Goal: Information Seeking & Learning: Learn about a topic

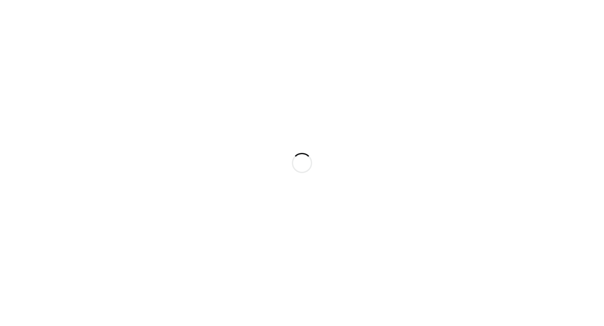
click at [254, 122] on div at bounding box center [302, 163] width 604 height 326
click at [82, 36] on div at bounding box center [302, 163] width 604 height 326
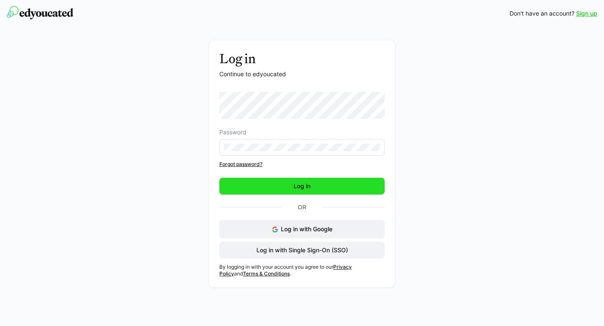
click at [272, 188] on span "Log in" at bounding box center [301, 186] width 165 height 17
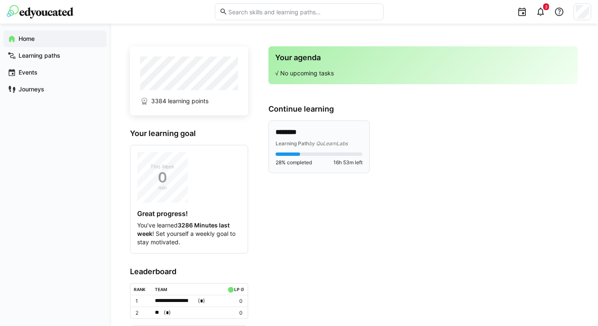
click at [294, 140] on span "Learning Path" at bounding box center [291, 143] width 33 height 6
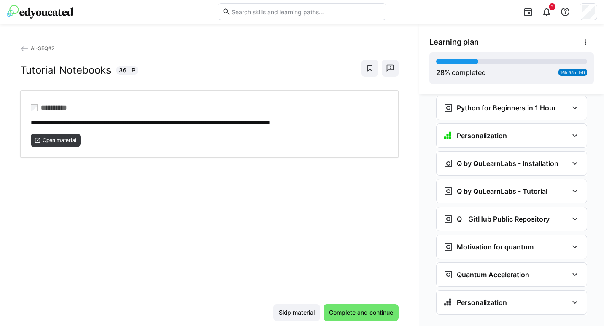
scroll to position [833, 0]
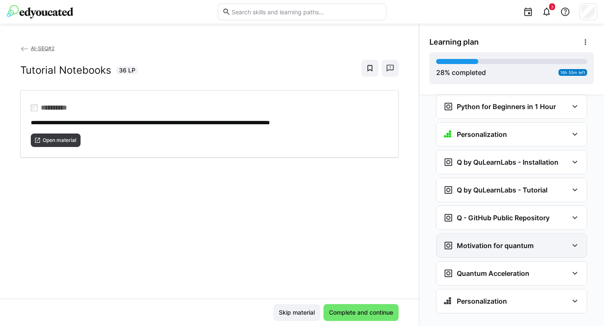
click at [491, 242] on h3 "Motivation for quantum" at bounding box center [495, 246] width 77 height 8
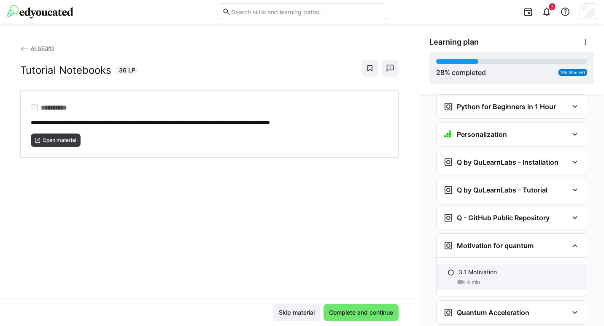
click at [459, 268] on p "3.1 Motivation" at bounding box center [477, 272] width 38 height 8
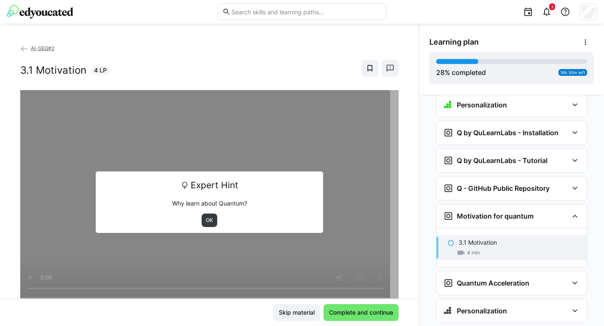
scroll to position [872, 0]
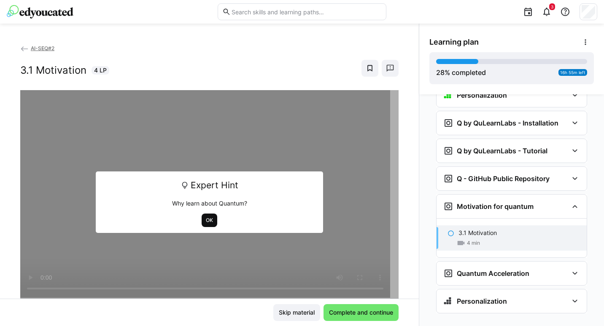
click at [206, 221] on span "OK" at bounding box center [209, 220] width 9 height 7
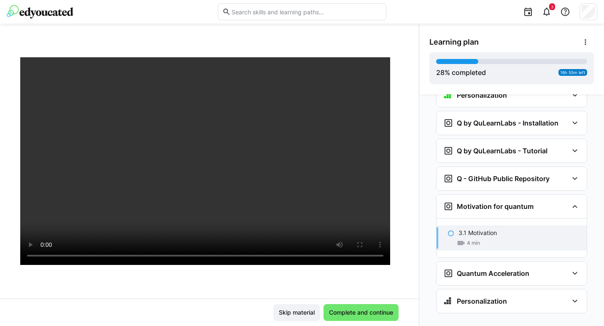
scroll to position [34, 0]
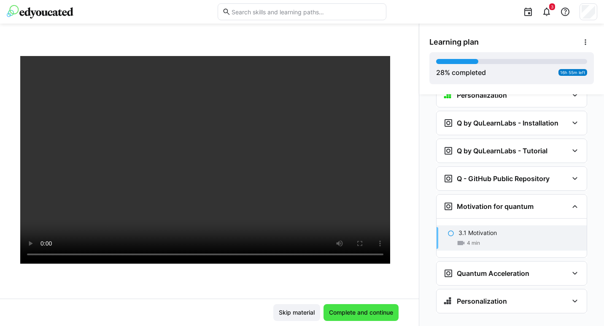
drag, startPoint x: 413, startPoint y: 202, endPoint x: 365, endPoint y: 315, distance: 122.1
click at [365, 315] on span "Complete and continue" at bounding box center [361, 313] width 67 height 8
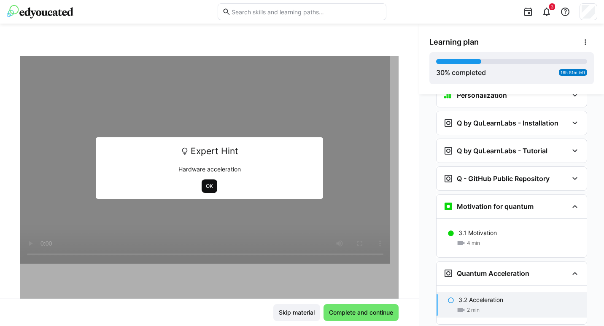
click at [205, 189] on span "OK" at bounding box center [209, 186] width 9 height 7
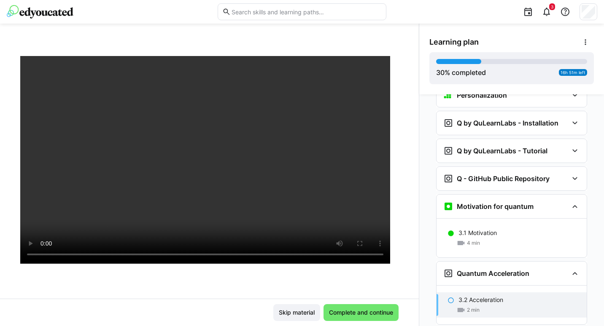
drag, startPoint x: 602, startPoint y: 292, endPoint x: 599, endPoint y: 300, distance: 8.7
click at [599, 300] on div "Personalization Question 1 Question 2 Question 3 Question 4 Question 5 Assessme…" at bounding box center [511, 210] width 185 height 232
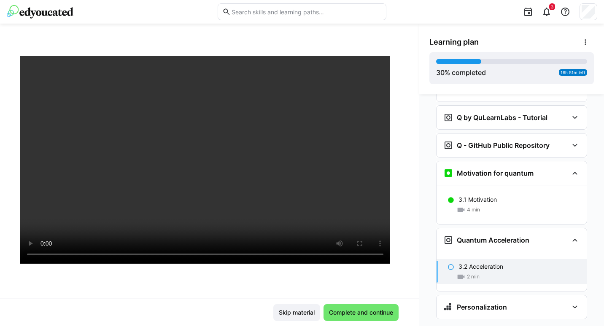
scroll to position [912, 0]
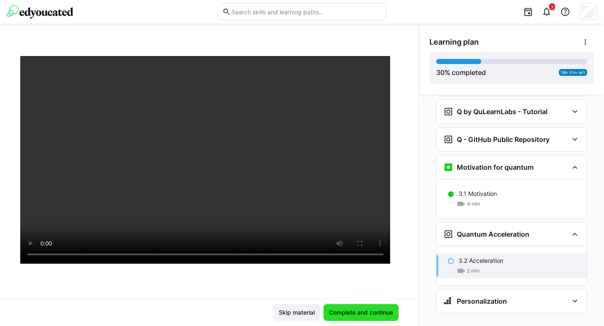
click at [369, 313] on span "Complete and continue" at bounding box center [361, 313] width 67 height 8
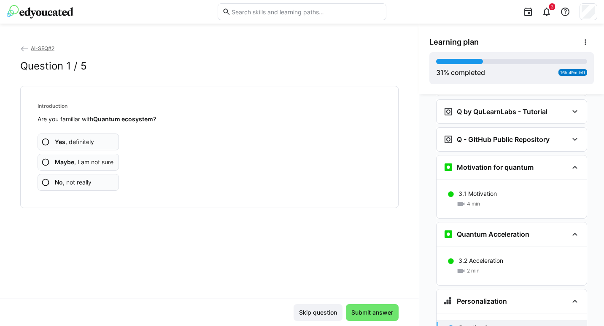
click at [50, 181] on app-assessment-question-radio "No , not really" at bounding box center [78, 182] width 81 height 17
click at [44, 181] on eds-icon at bounding box center [45, 182] width 8 height 8
click at [46, 159] on eds-icon at bounding box center [45, 162] width 8 height 8
click at [46, 181] on eds-icon at bounding box center [45, 182] width 8 height 8
click at [49, 183] on eds-icon at bounding box center [45, 182] width 8 height 8
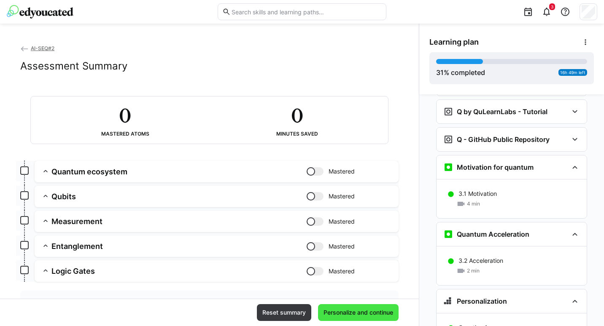
click at [365, 310] on span "Personalize and continue" at bounding box center [358, 313] width 72 height 8
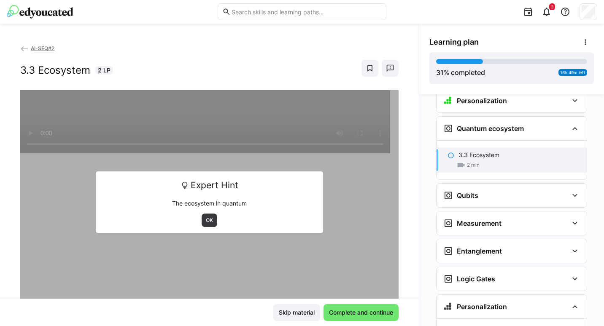
scroll to position [1121, 0]
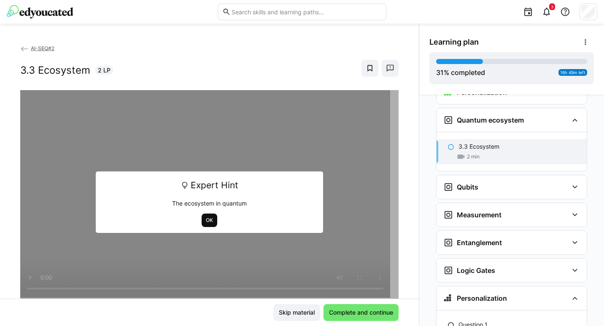
click at [207, 218] on span "OK" at bounding box center [209, 220] width 9 height 7
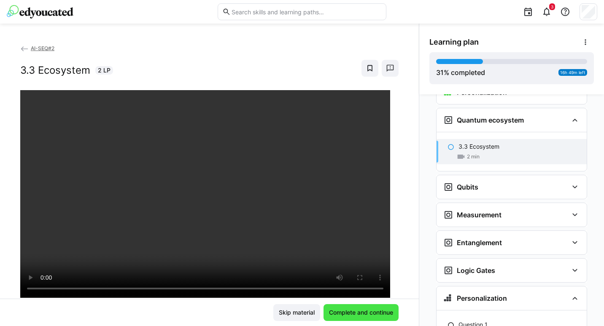
click at [363, 312] on span "Complete and continue" at bounding box center [361, 313] width 67 height 8
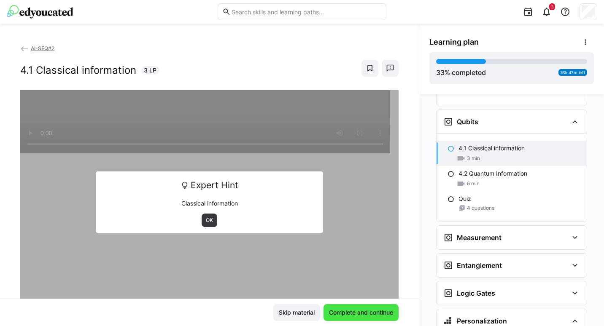
scroll to position [1188, 0]
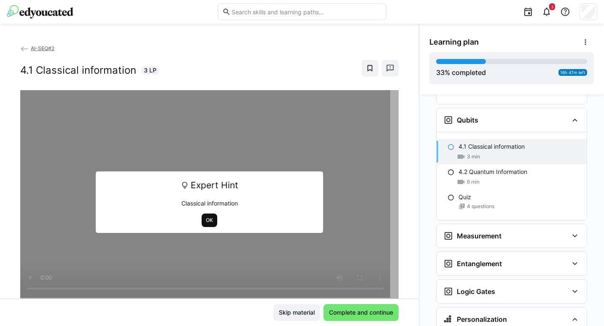
click at [202, 216] on span "OK" at bounding box center [210, 220] width 16 height 13
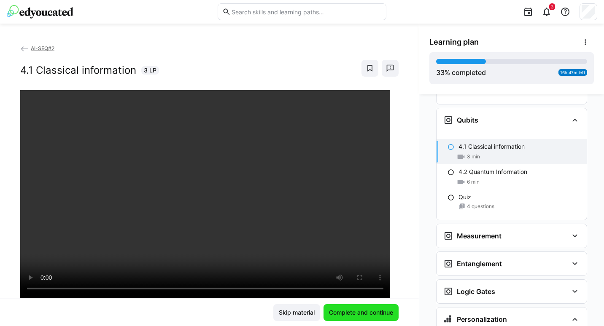
click at [341, 310] on span "Complete and continue" at bounding box center [361, 313] width 67 height 8
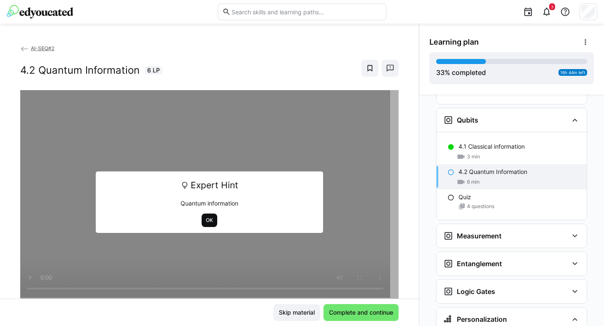
click at [207, 224] on span "OK" at bounding box center [209, 220] width 9 height 7
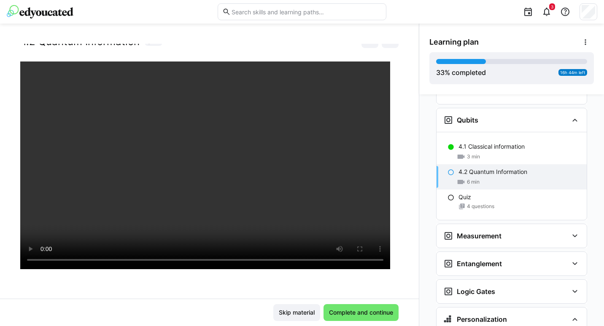
scroll to position [29, 0]
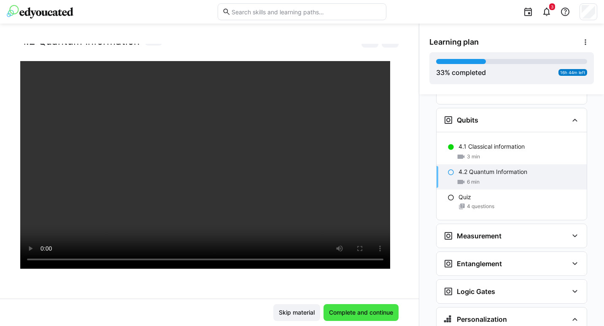
click at [359, 309] on span "Complete and continue" at bounding box center [361, 313] width 67 height 8
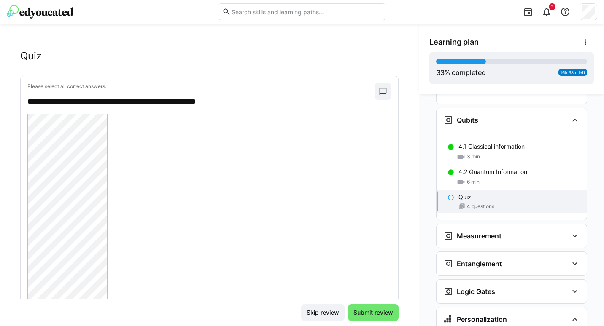
scroll to position [0, 0]
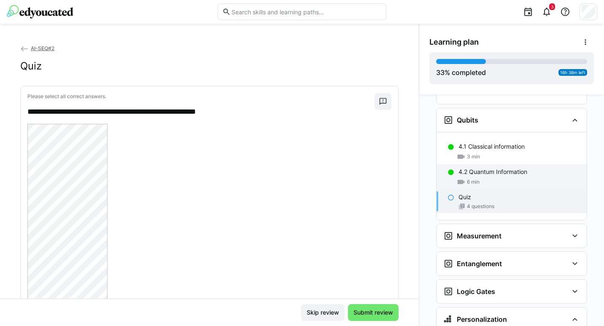
click at [484, 168] on p "4.2 Quantum Information" at bounding box center [492, 172] width 69 height 8
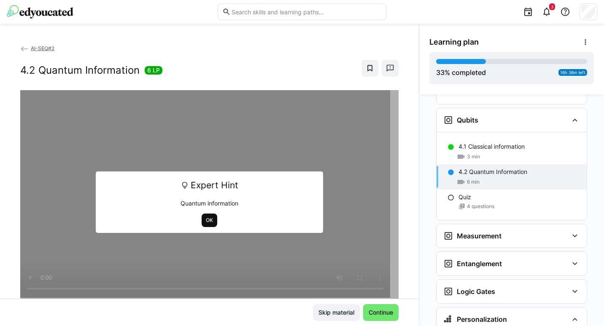
click at [205, 225] on span "OK" at bounding box center [210, 220] width 16 height 13
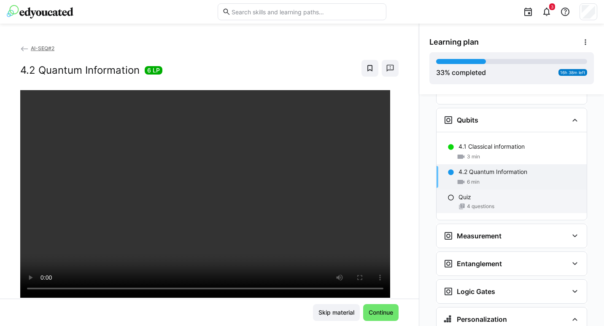
click at [467, 203] on span "4 questions" at bounding box center [480, 206] width 27 height 7
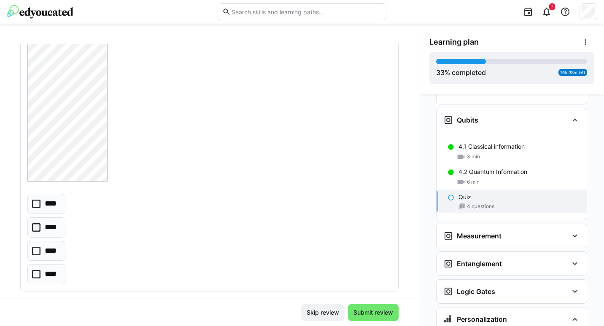
scroll to position [408, 0]
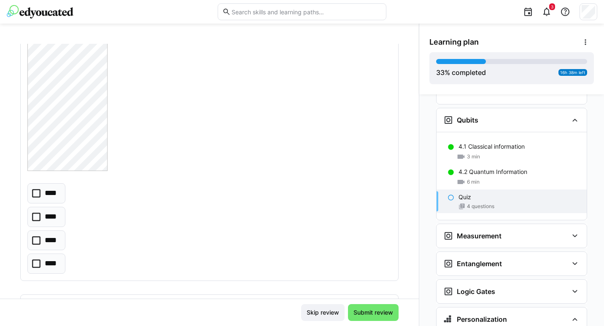
click at [36, 217] on icon at bounding box center [36, 217] width 8 height 8
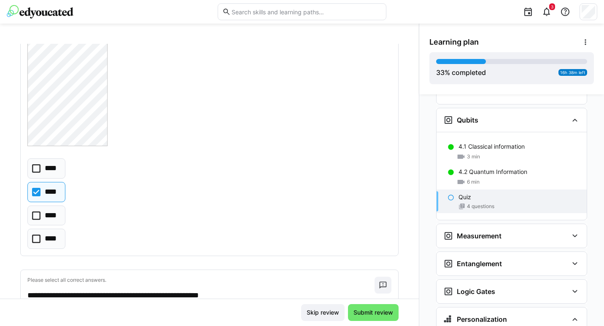
scroll to position [433, 0]
click at [39, 218] on icon at bounding box center [36, 215] width 8 height 8
click at [40, 194] on icon at bounding box center [36, 192] width 8 height 8
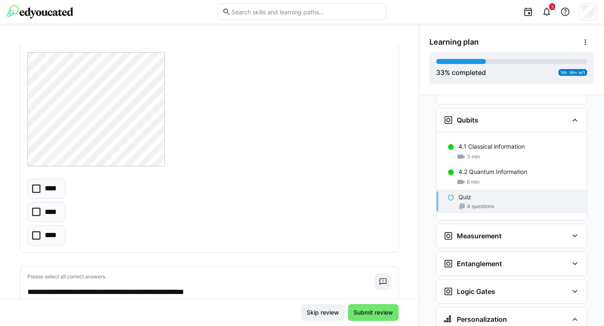
scroll to position [690, 0]
click at [37, 212] on icon at bounding box center [36, 211] width 8 height 8
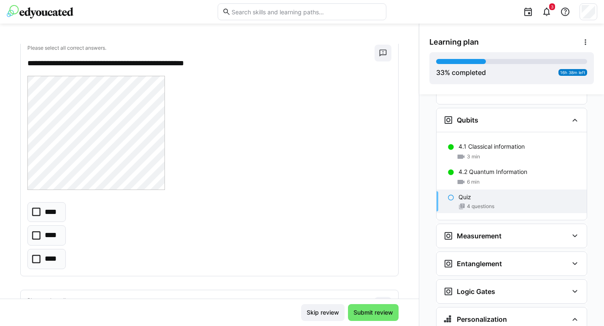
scroll to position [919, 0]
click at [39, 234] on icon at bounding box center [36, 234] width 8 height 8
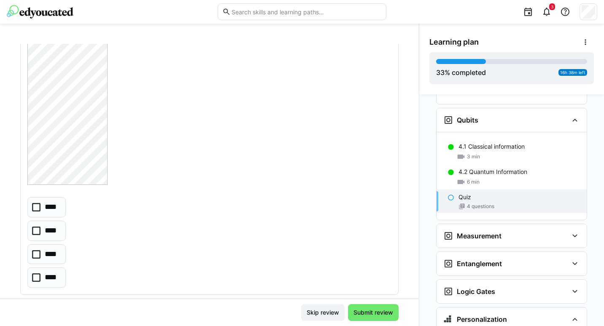
scroll to position [1532, 0]
click at [37, 264] on icon at bounding box center [36, 261] width 8 height 8
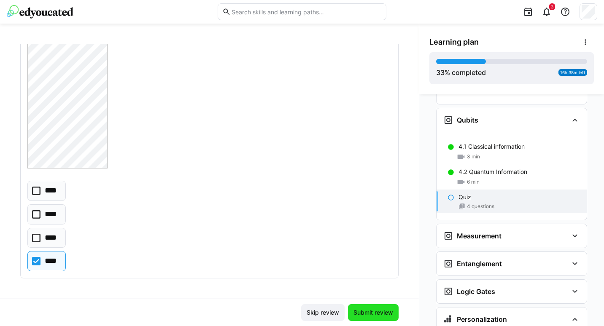
click at [367, 313] on span "Submit review" at bounding box center [373, 313] width 42 height 8
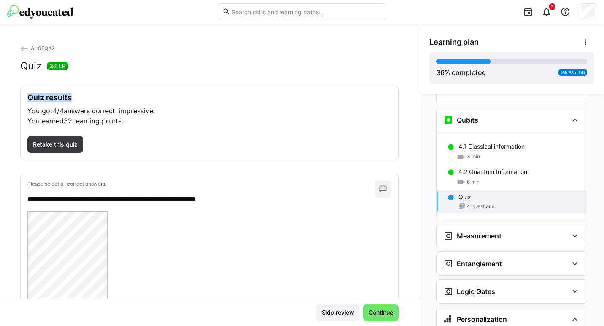
drag, startPoint x: 410, startPoint y: 71, endPoint x: 410, endPoint y: 94, distance: 22.8
click at [410, 94] on div "**********" at bounding box center [209, 171] width 419 height 255
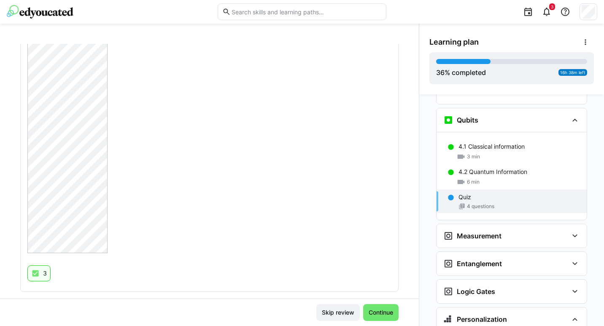
scroll to position [1382, 0]
click at [380, 313] on span "Continue" at bounding box center [380, 313] width 27 height 8
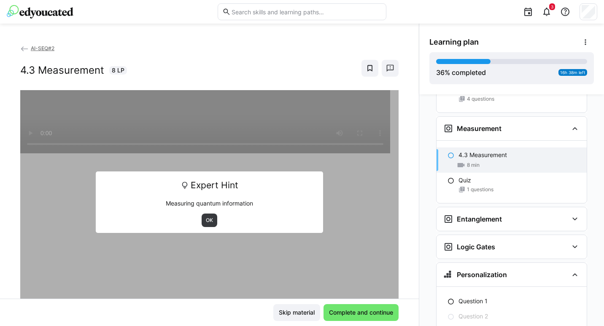
scroll to position [1304, 0]
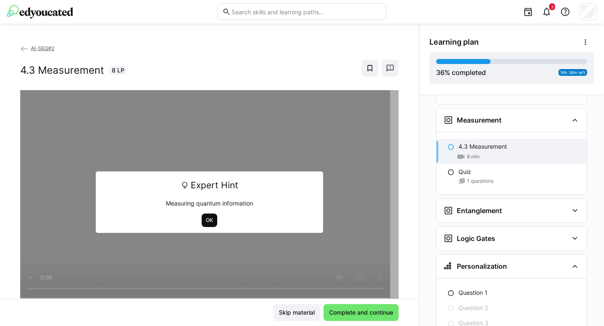
click at [208, 219] on span "OK" at bounding box center [209, 220] width 9 height 7
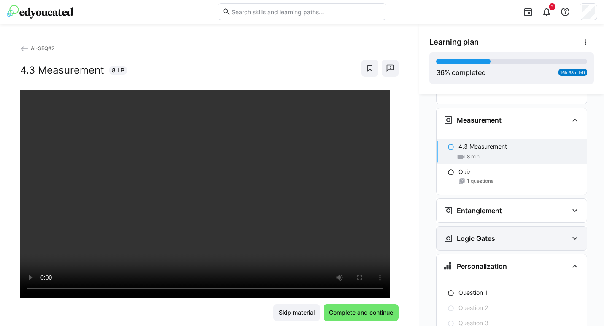
click at [570, 234] on eds-icon at bounding box center [575, 239] width 10 height 10
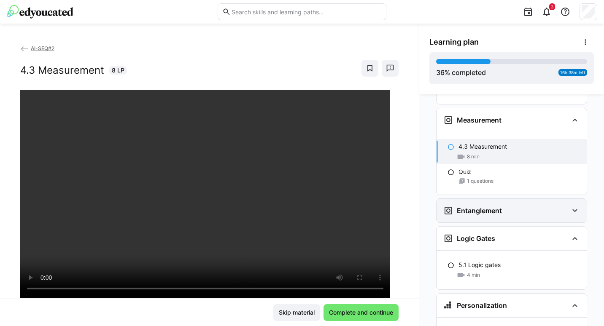
click at [570, 206] on eds-icon at bounding box center [575, 211] width 10 height 10
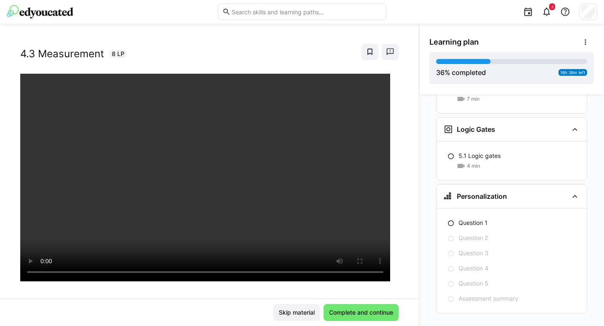
scroll to position [17, 0]
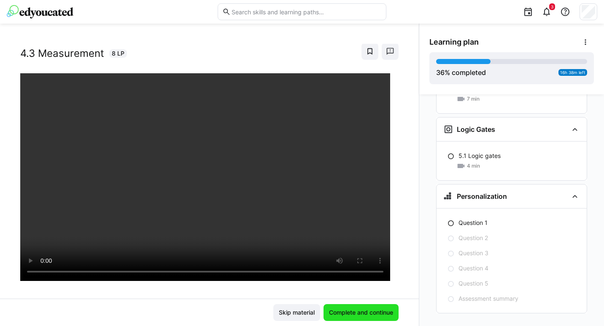
click at [360, 310] on span "Complete and continue" at bounding box center [361, 313] width 67 height 8
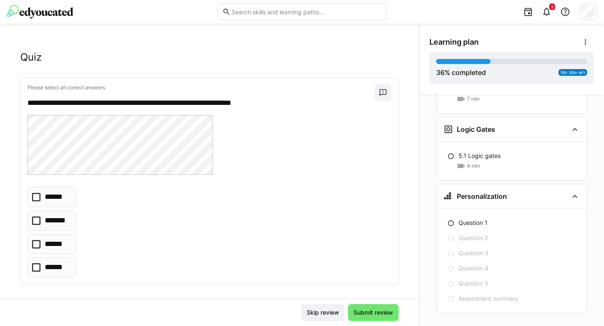
scroll to position [15, 0]
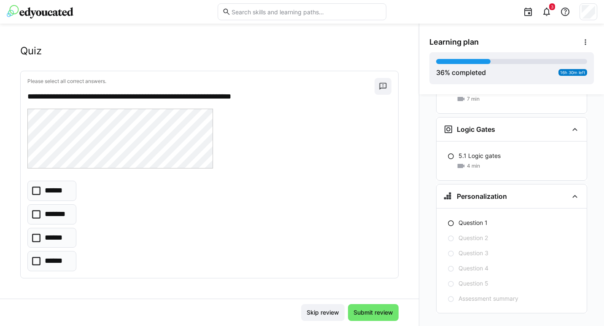
click at [38, 191] on icon at bounding box center [36, 191] width 8 height 8
click at [368, 314] on span "Submit review" at bounding box center [373, 313] width 42 height 8
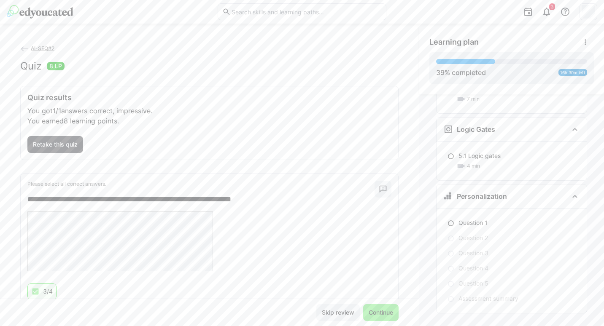
click at [368, 314] on span "Continue" at bounding box center [380, 313] width 27 height 8
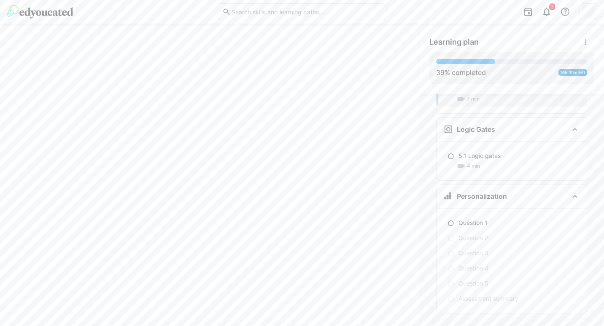
scroll to position [1394, 0]
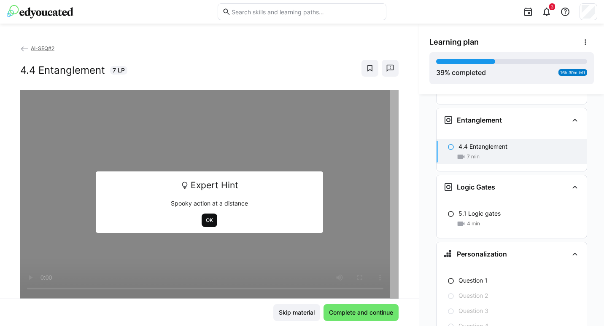
click at [205, 224] on span "OK" at bounding box center [209, 220] width 9 height 7
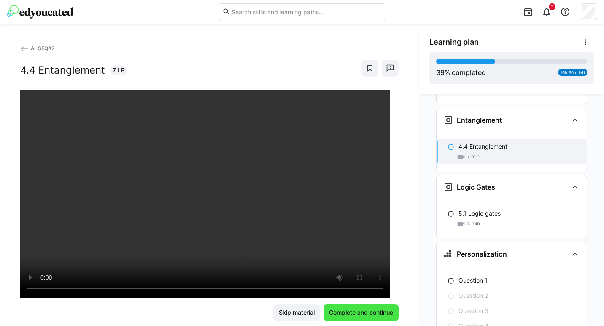
click at [352, 315] on span "Complete and continue" at bounding box center [361, 313] width 67 height 8
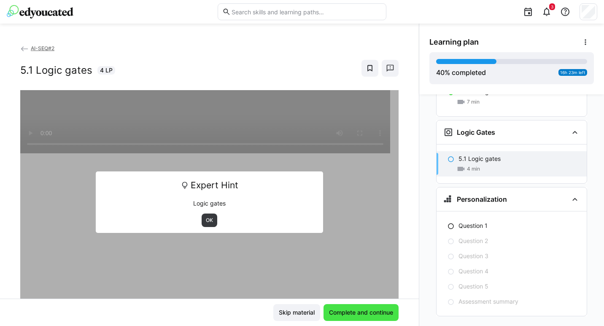
scroll to position [1452, 0]
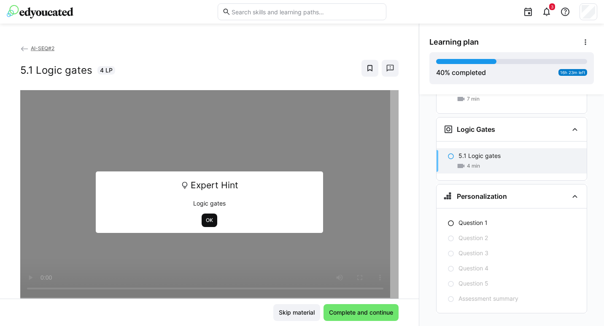
click at [205, 222] on span "OK" at bounding box center [209, 220] width 9 height 7
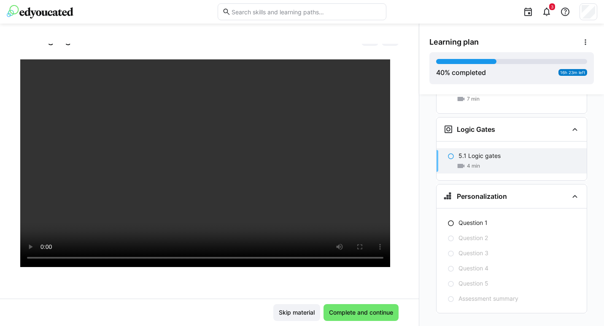
scroll to position [32, 0]
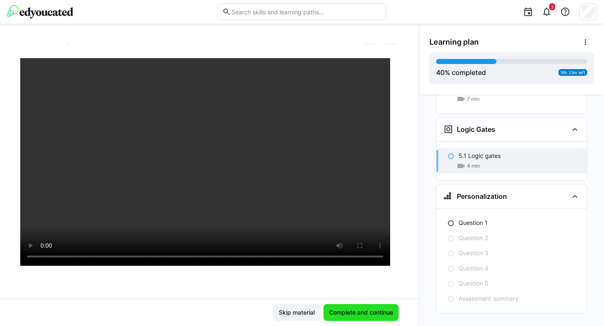
click at [358, 314] on span "Complete and continue" at bounding box center [361, 313] width 67 height 8
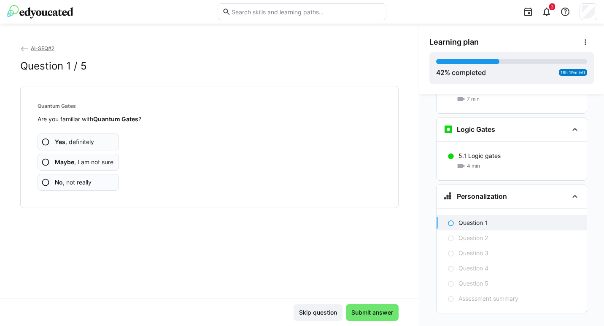
click at [46, 181] on eds-icon at bounding box center [45, 182] width 8 height 8
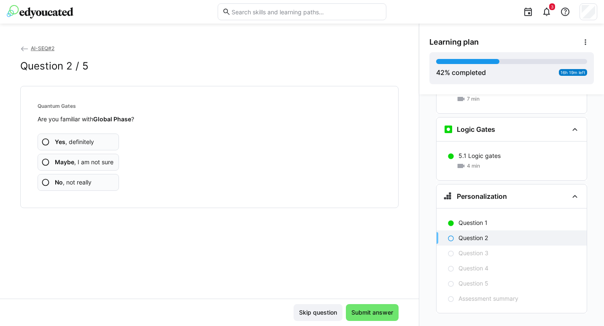
click at [48, 181] on eds-icon at bounding box center [45, 182] width 8 height 8
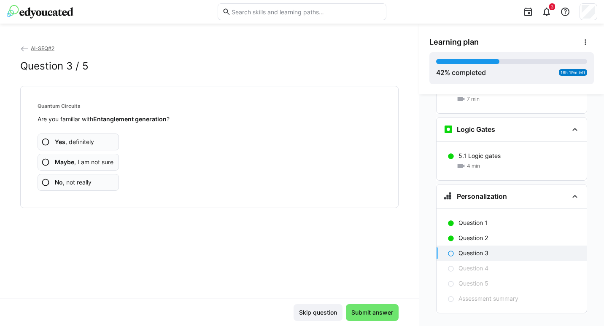
click at [43, 183] on eds-icon at bounding box center [45, 182] width 8 height 8
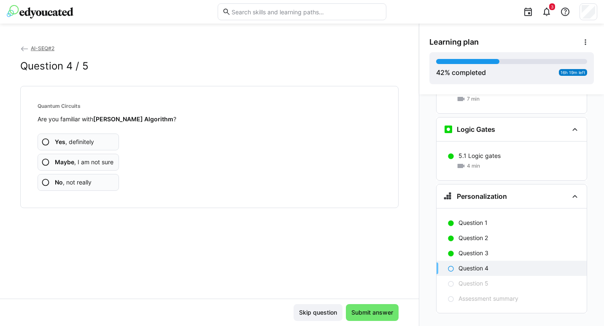
click at [46, 182] on eds-icon at bounding box center [45, 182] width 8 height 8
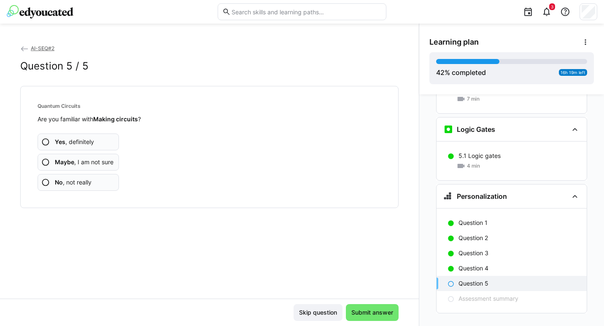
click at [46, 186] on eds-icon at bounding box center [45, 182] width 8 height 8
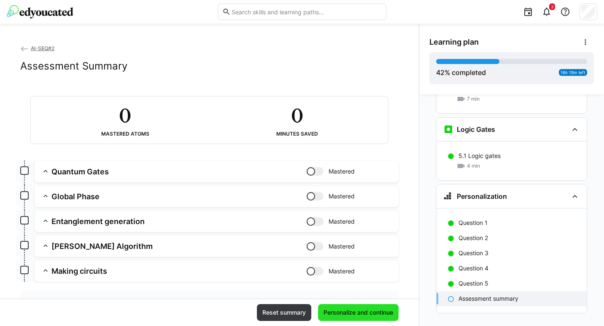
click at [347, 311] on span "Personalize and continue" at bounding box center [358, 313] width 72 height 8
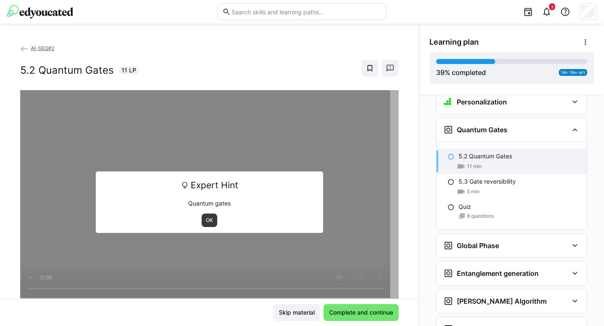
scroll to position [1542, 0]
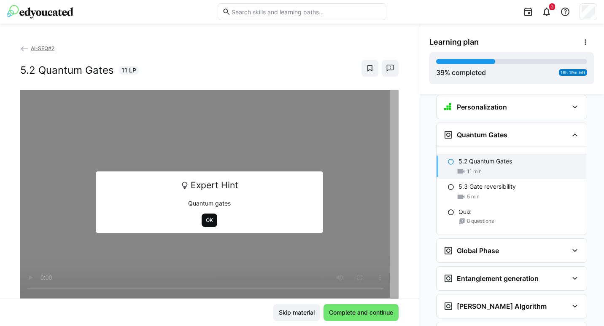
click at [205, 221] on span "OK" at bounding box center [209, 220] width 9 height 7
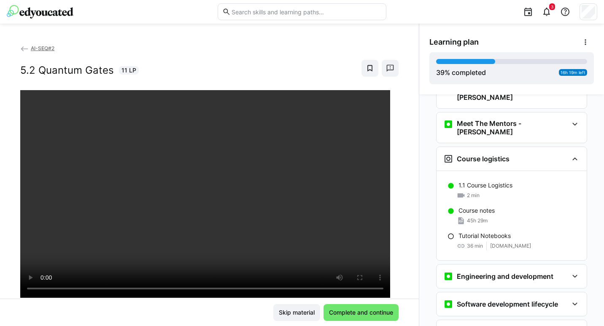
scroll to position [0, 0]
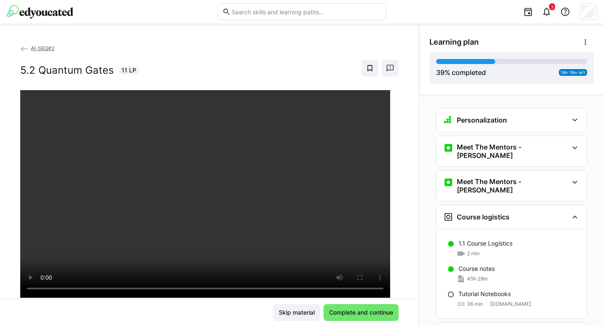
click at [601, 110] on div "Personalization Question 1 Question 2 Question 3 Question 4 Question 5 Assessme…" at bounding box center [511, 210] width 185 height 232
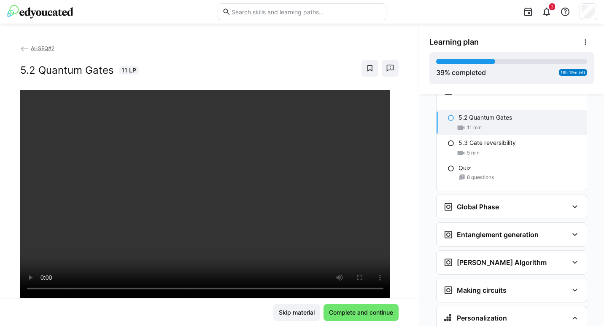
scroll to position [1591, 0]
